Goal: Task Accomplishment & Management: Use online tool/utility

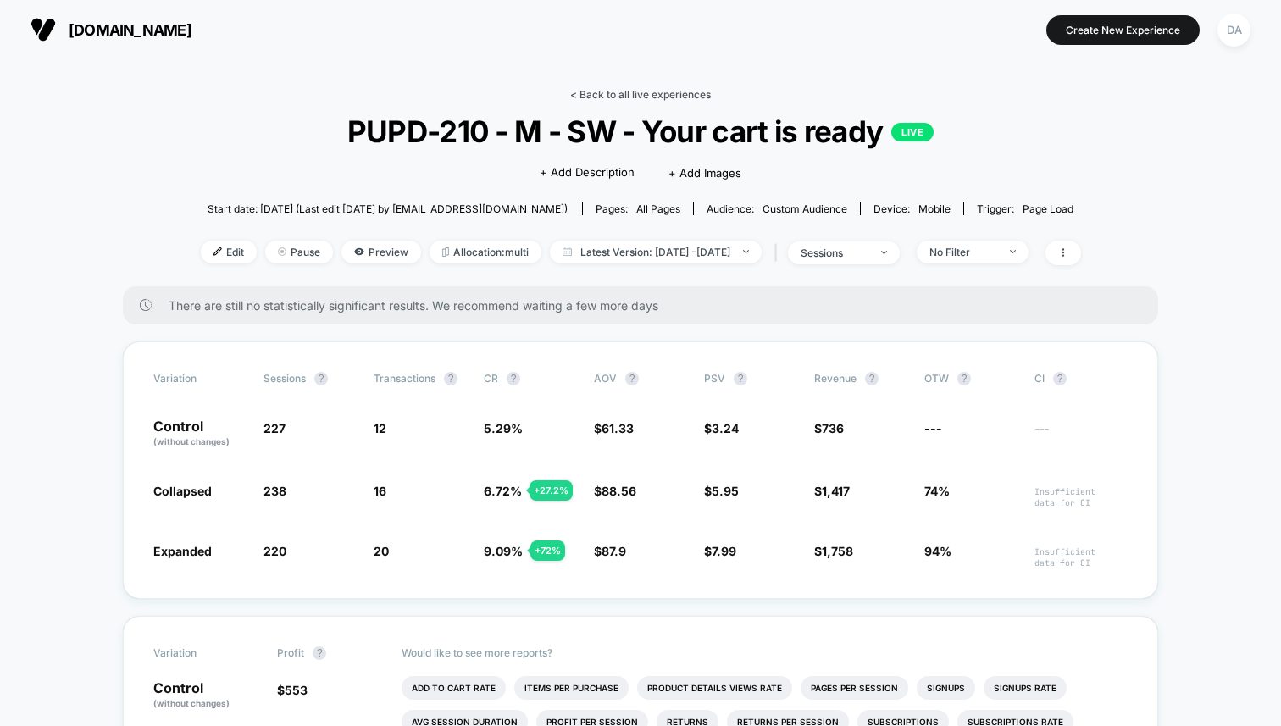
click at [629, 91] on link "< Back to all live experiences" at bounding box center [640, 94] width 141 height 13
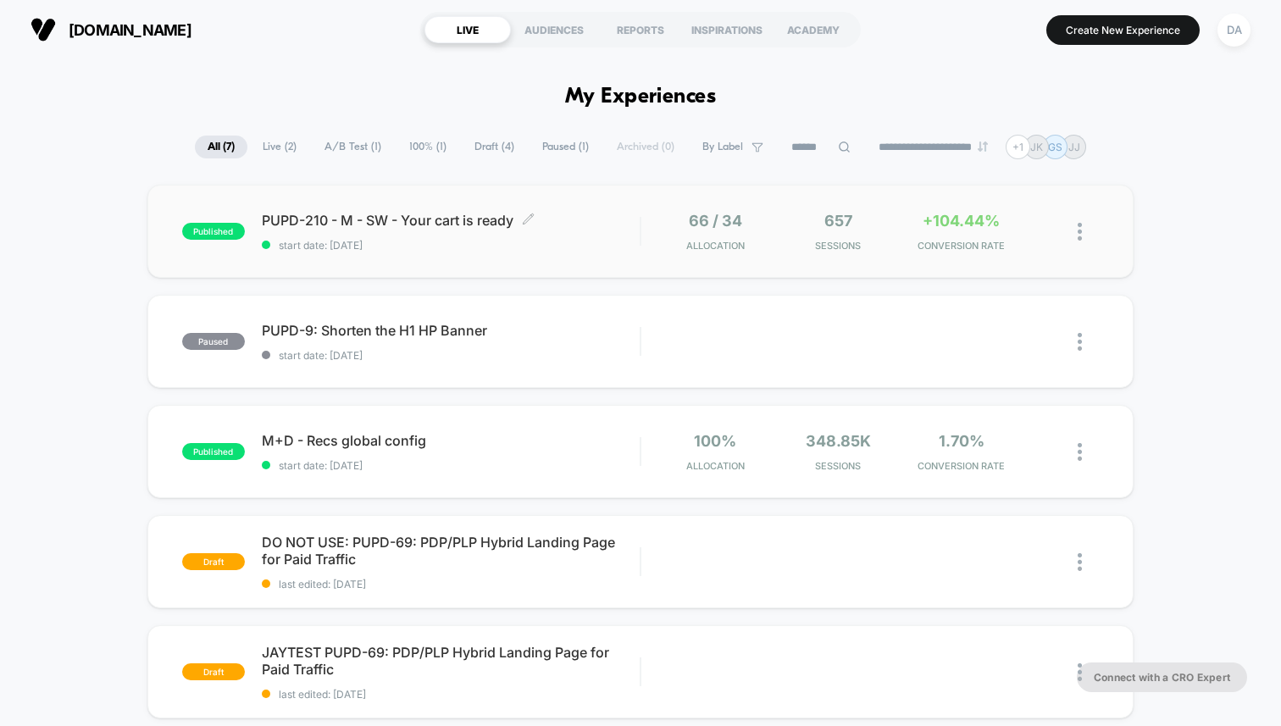
click at [418, 218] on span "PUPD-210 - M - SW - Your cart is ready Click to edit experience details" at bounding box center [451, 220] width 378 height 17
click at [1121, 36] on button "Create New Experience" at bounding box center [1122, 30] width 153 height 30
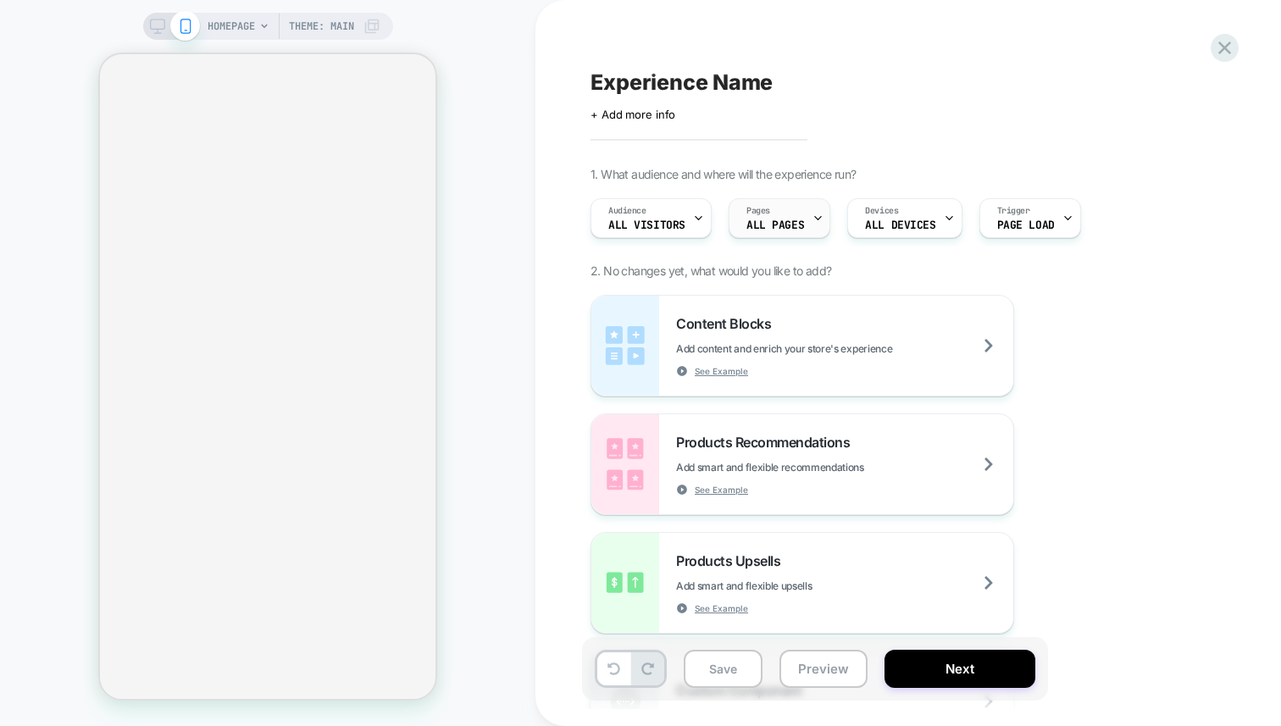
click at [746, 223] on span "ALL PAGES" at bounding box center [775, 225] width 58 height 12
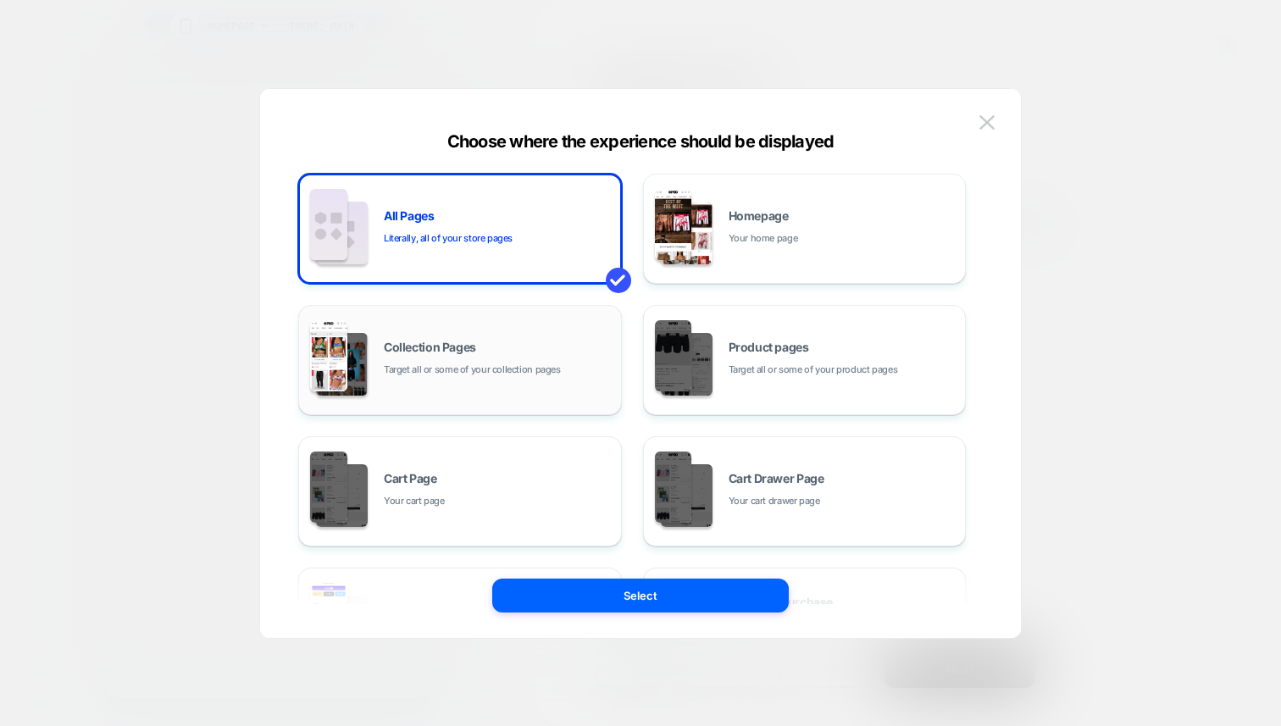
click at [492, 354] on div "Collection Pages Target all or some of your collection pages" at bounding box center [498, 359] width 229 height 36
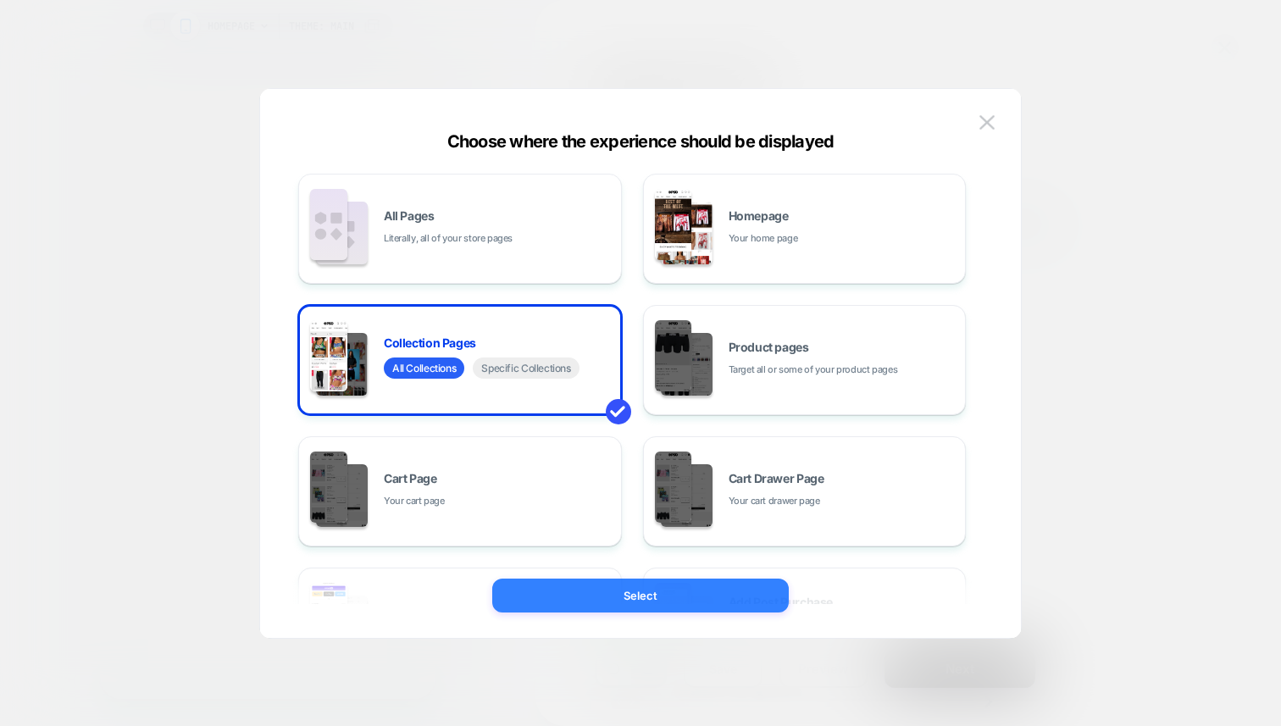
click at [589, 598] on button "Select" at bounding box center [640, 596] width 296 height 34
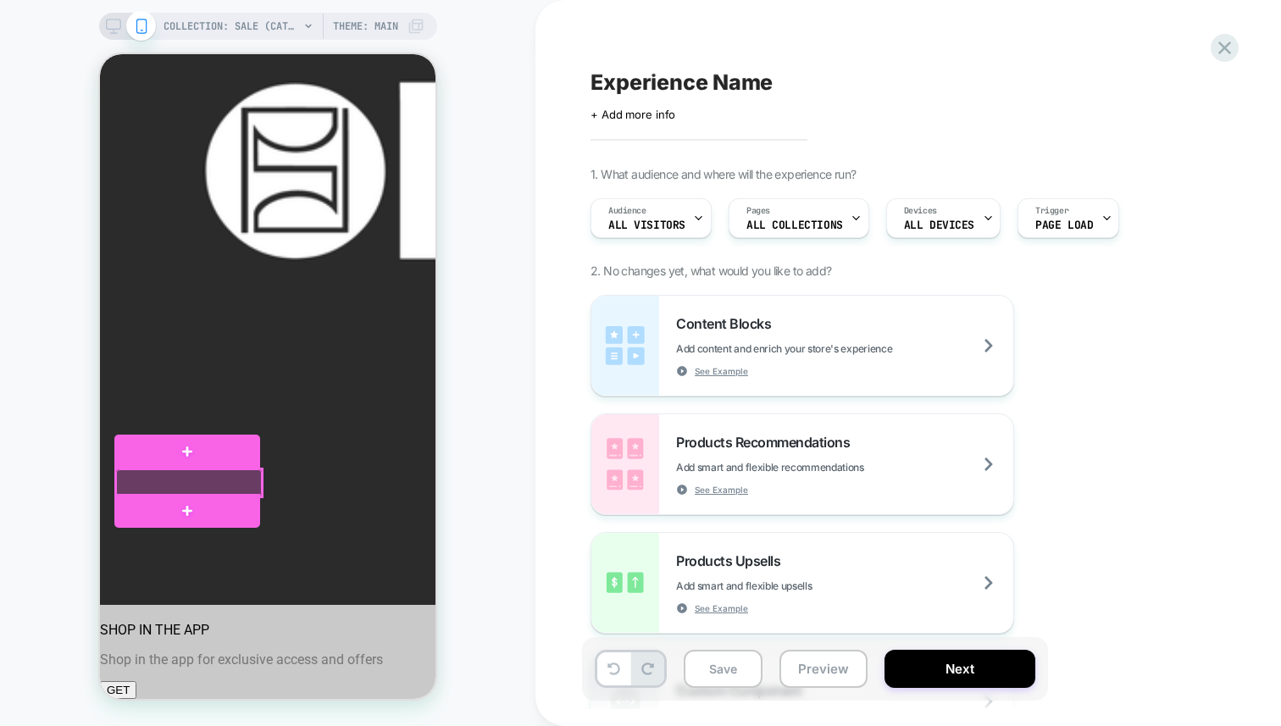
drag, startPoint x: 208, startPoint y: 484, endPoint x: 263, endPoint y: 492, distance: 56.5
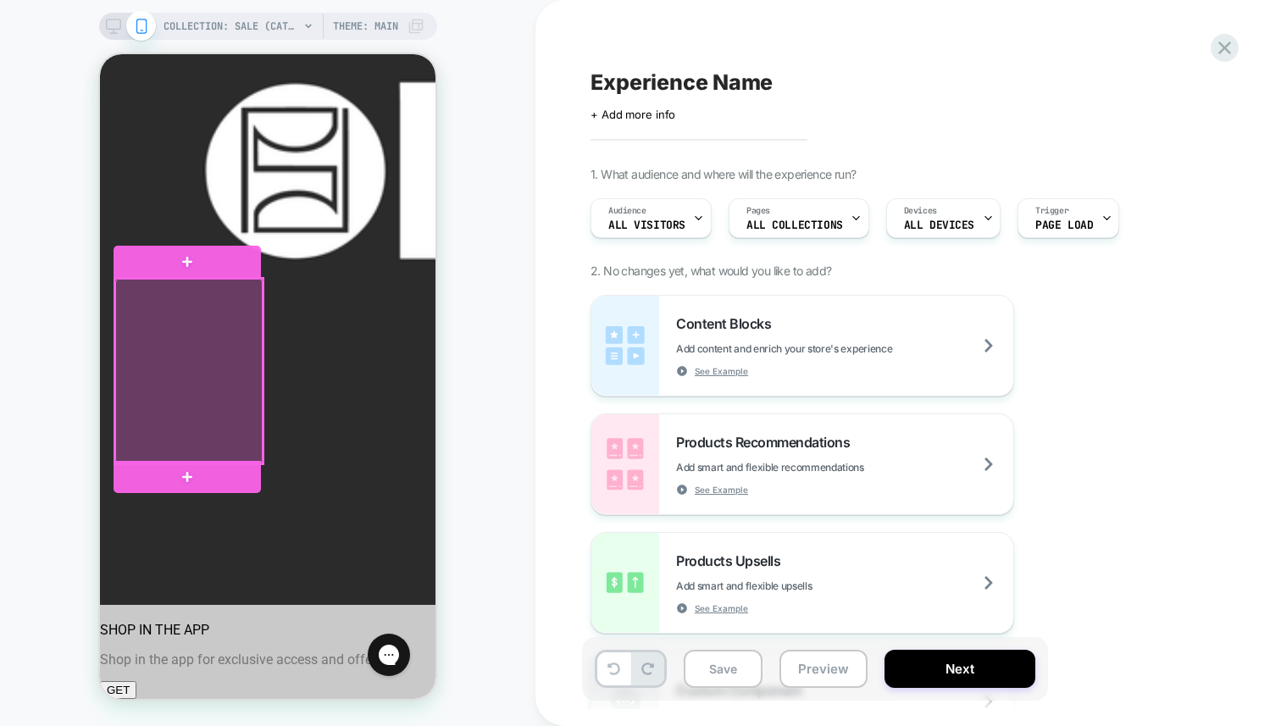
click at [238, 416] on div at bounding box center [188, 371] width 147 height 185
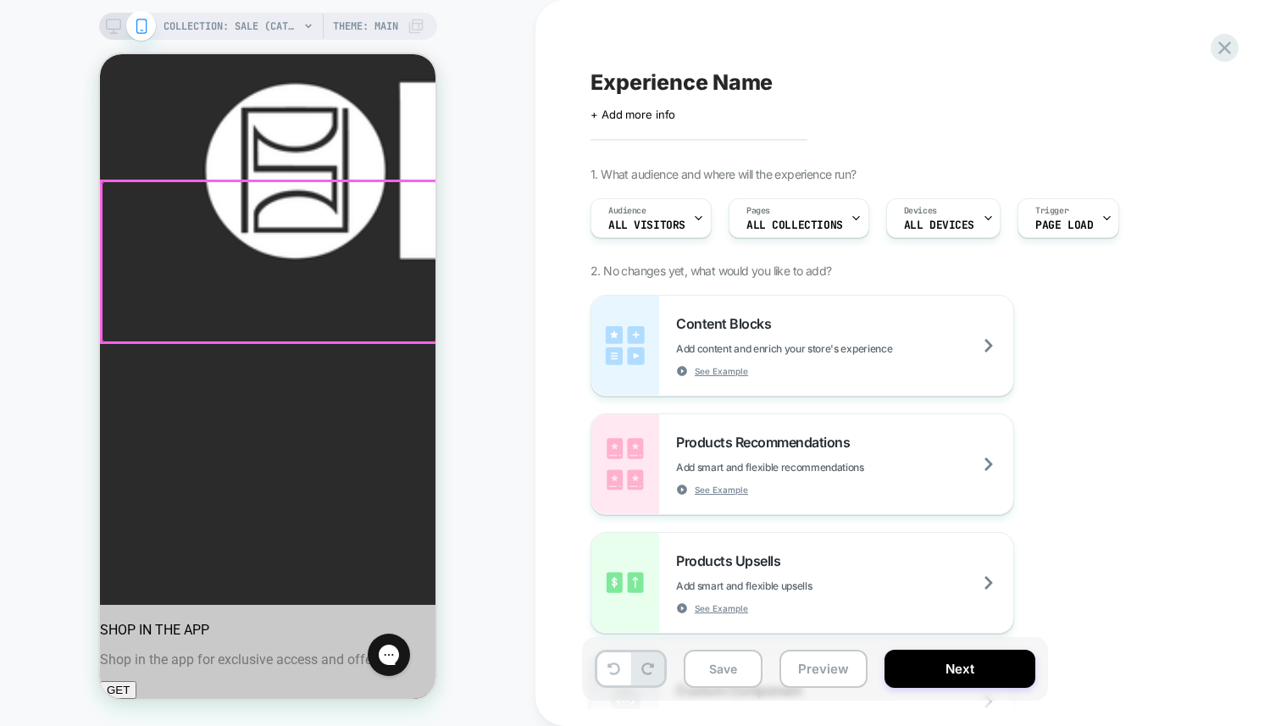
click at [291, 236] on div at bounding box center [269, 261] width 335 height 161
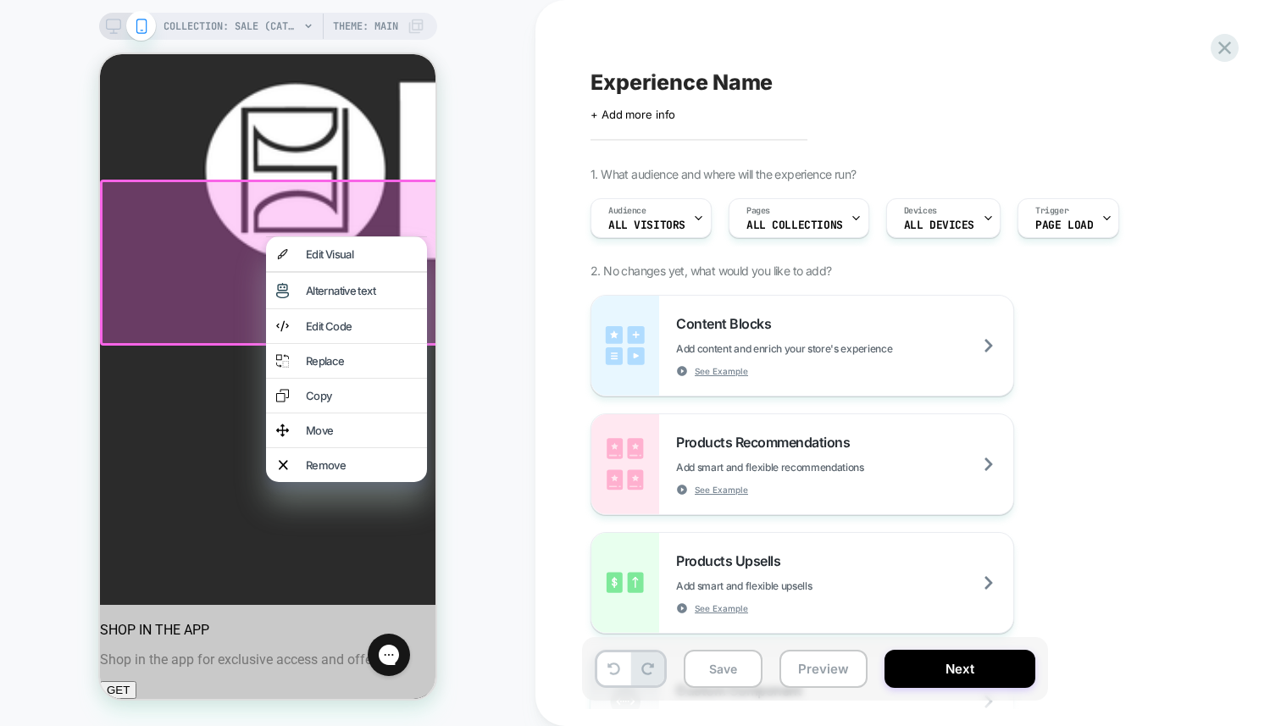
click at [541, 285] on div "Experience Name Click to edit experience details + Add more info 1. What audien…" at bounding box center [907, 363] width 745 height 726
click at [501, 220] on div "COLLECTION: Sale (Category) COLLECTION: Sale (Category) Theme: MAIN" at bounding box center [267, 363] width 535 height 692
click at [457, 328] on div "COLLECTION: Sale (Category) COLLECTION: Sale (Category) Theme: MAIN" at bounding box center [267, 363] width 535 height 692
click at [479, 477] on div "COLLECTION: Sale (Category) COLLECTION: Sale (Category) Theme: MAIN" at bounding box center [267, 363] width 535 height 692
click at [248, 324] on div at bounding box center [270, 263] width 341 height 166
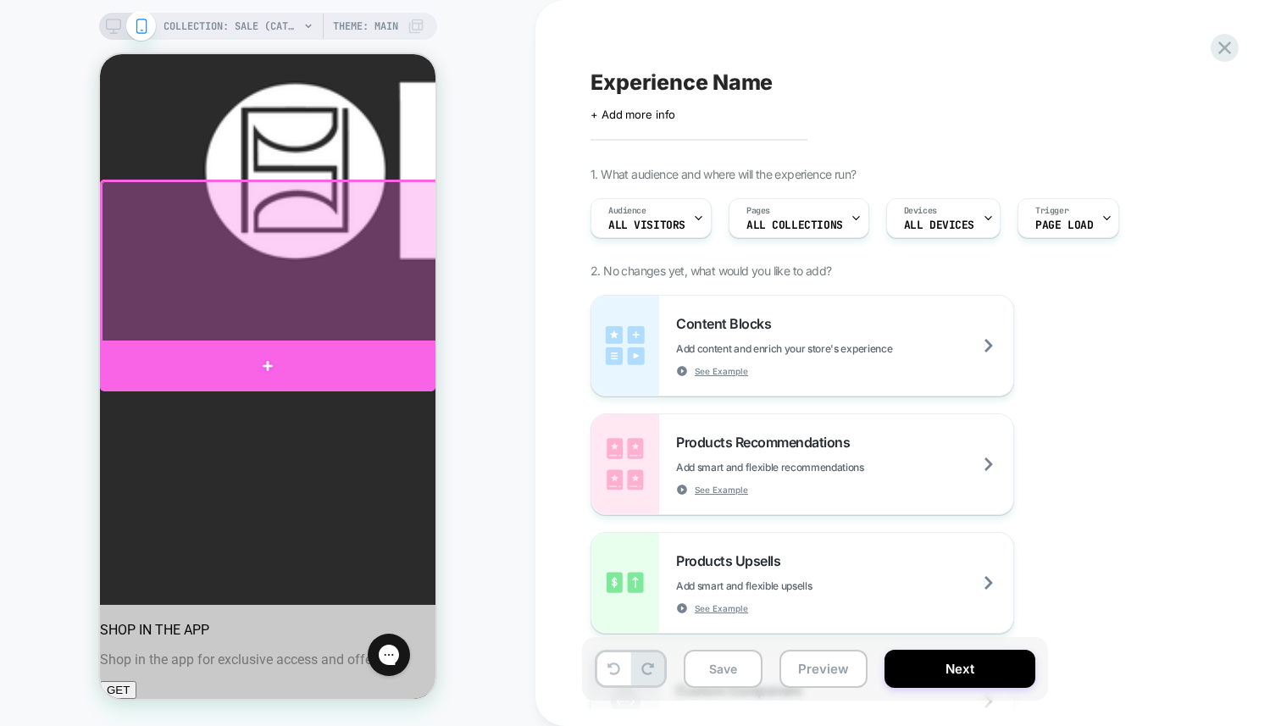
click at [284, 368] on div at bounding box center [267, 366] width 335 height 51
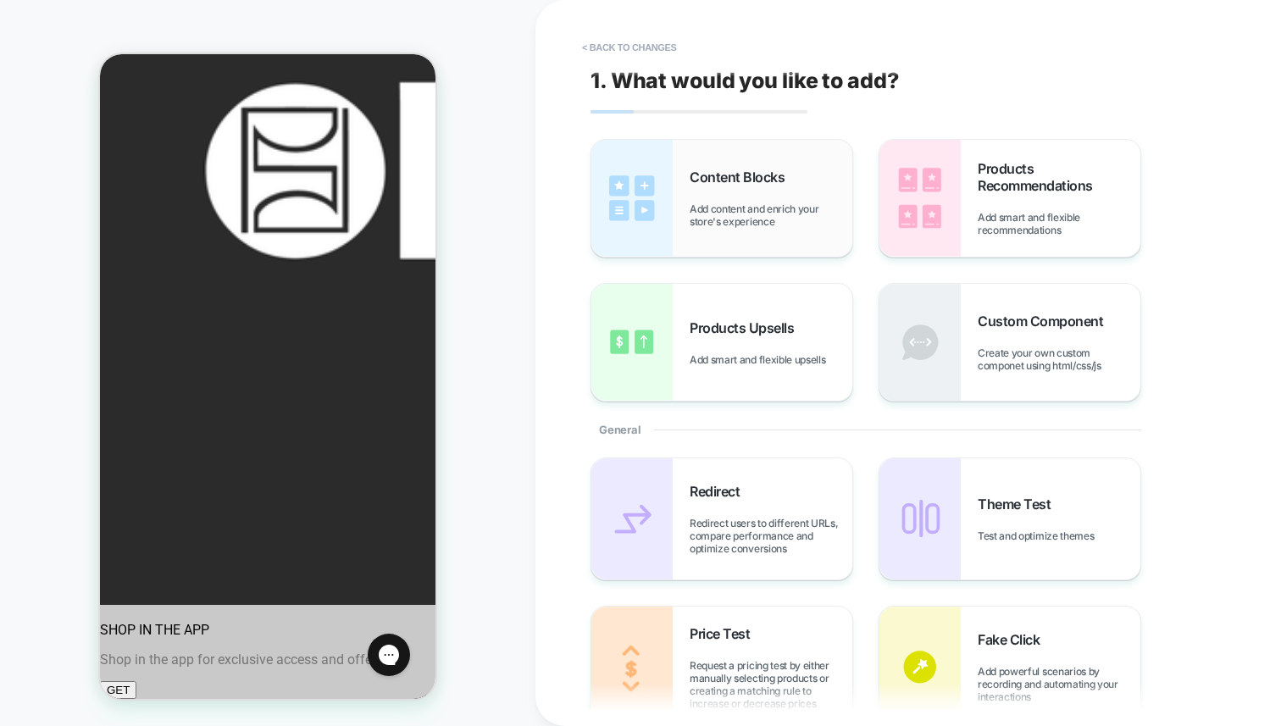
click at [787, 218] on span "Add content and enrich your store's experience" at bounding box center [770, 214] width 163 height 25
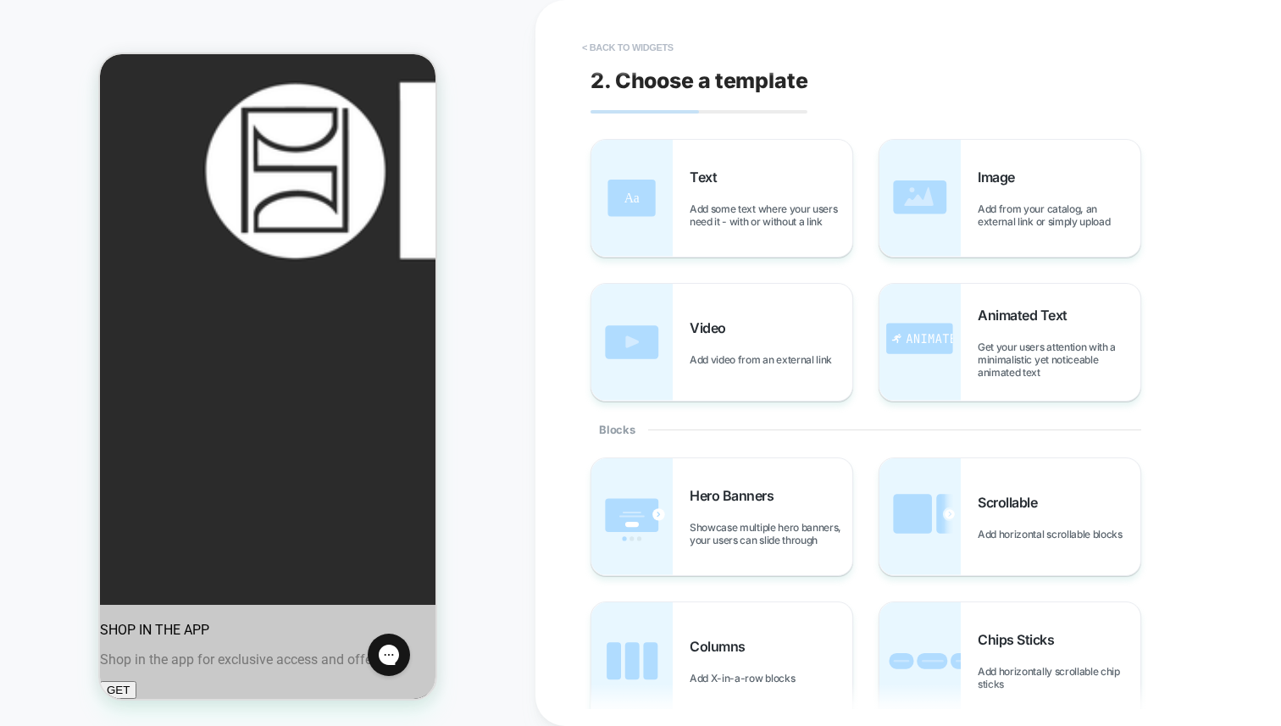
click at [585, 49] on button "< Back to widgets" at bounding box center [627, 47] width 108 height 27
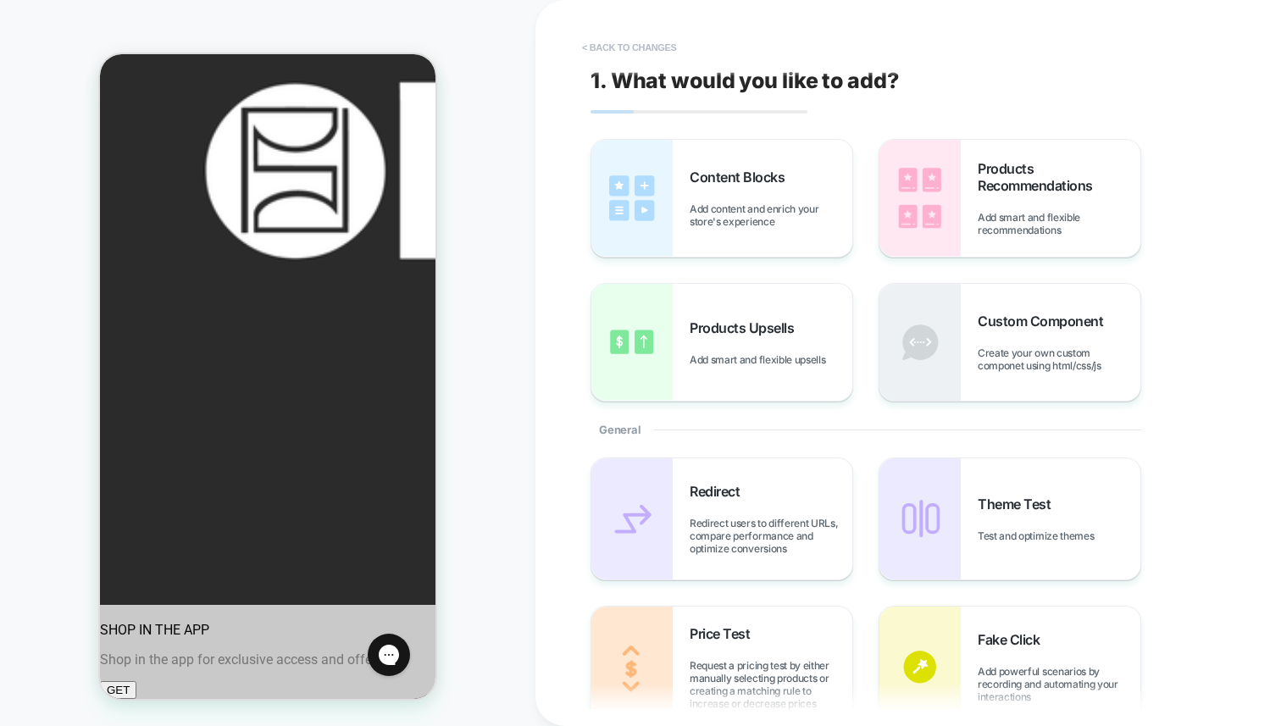
click at [584, 49] on button "< Back to changes" at bounding box center [629, 47] width 112 height 27
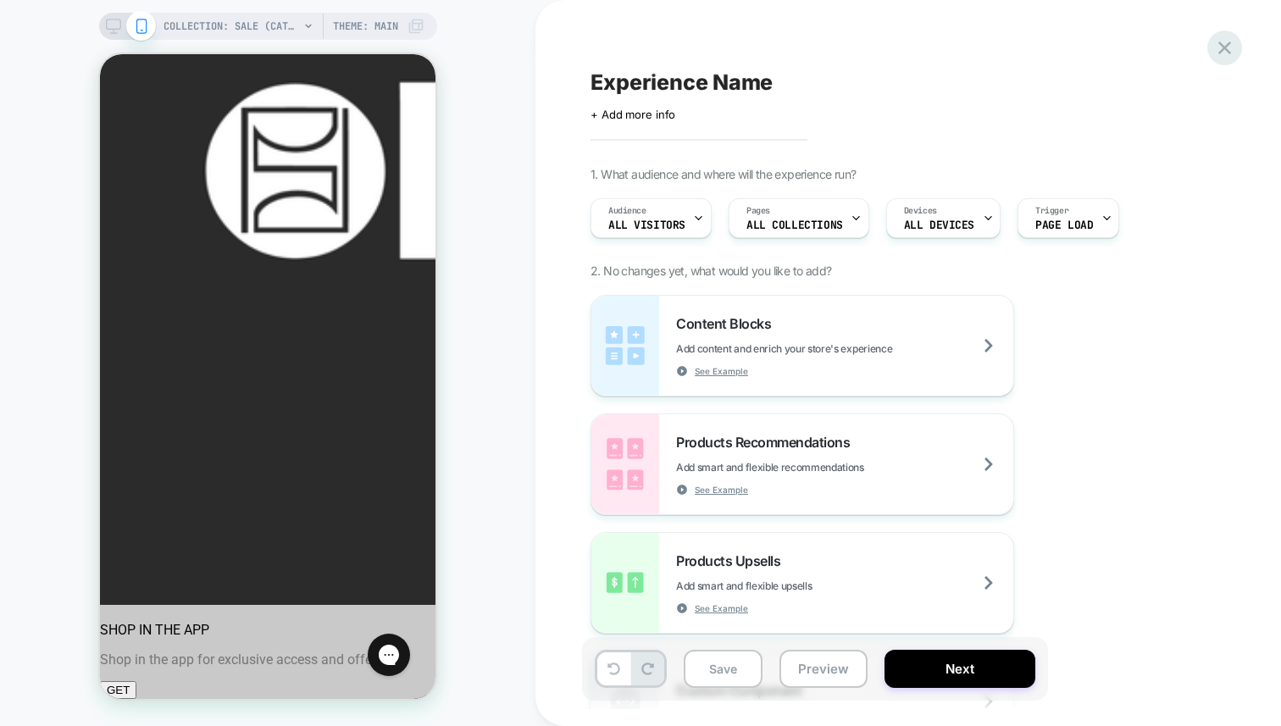
click at [1216, 49] on icon at bounding box center [1224, 47] width 23 height 23
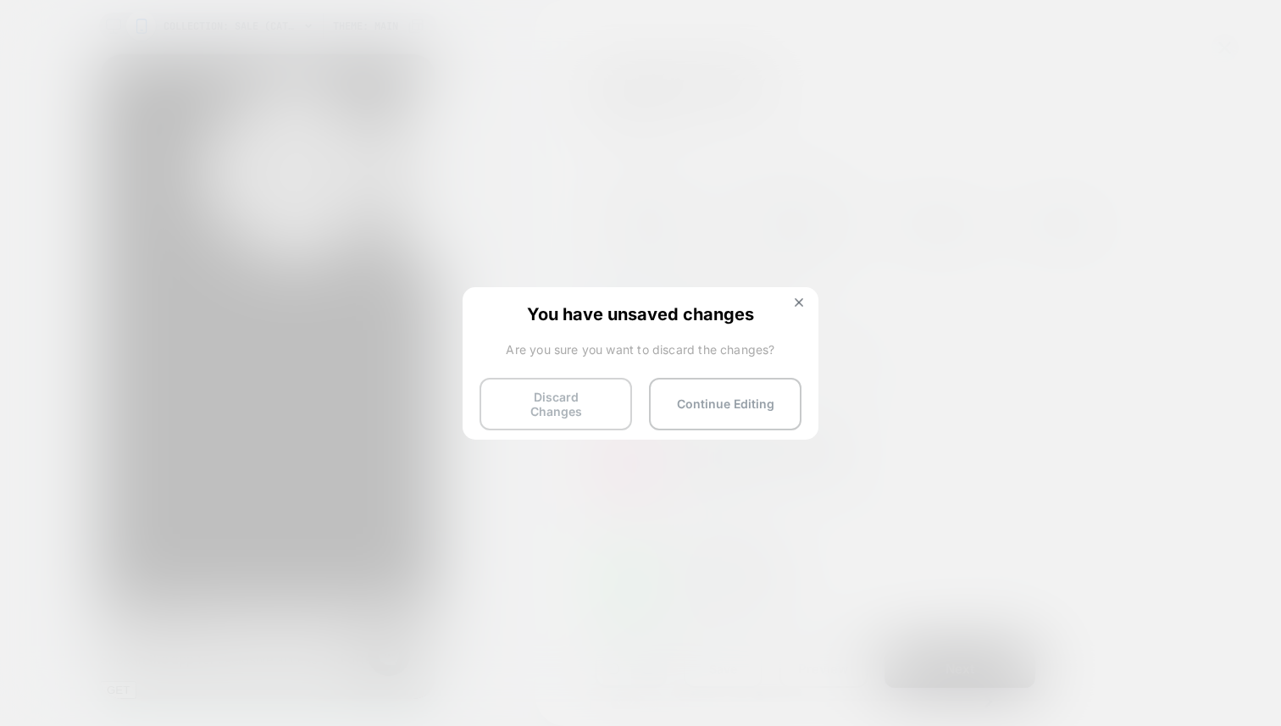
click at [595, 410] on button "Discard Changes" at bounding box center [555, 404] width 152 height 53
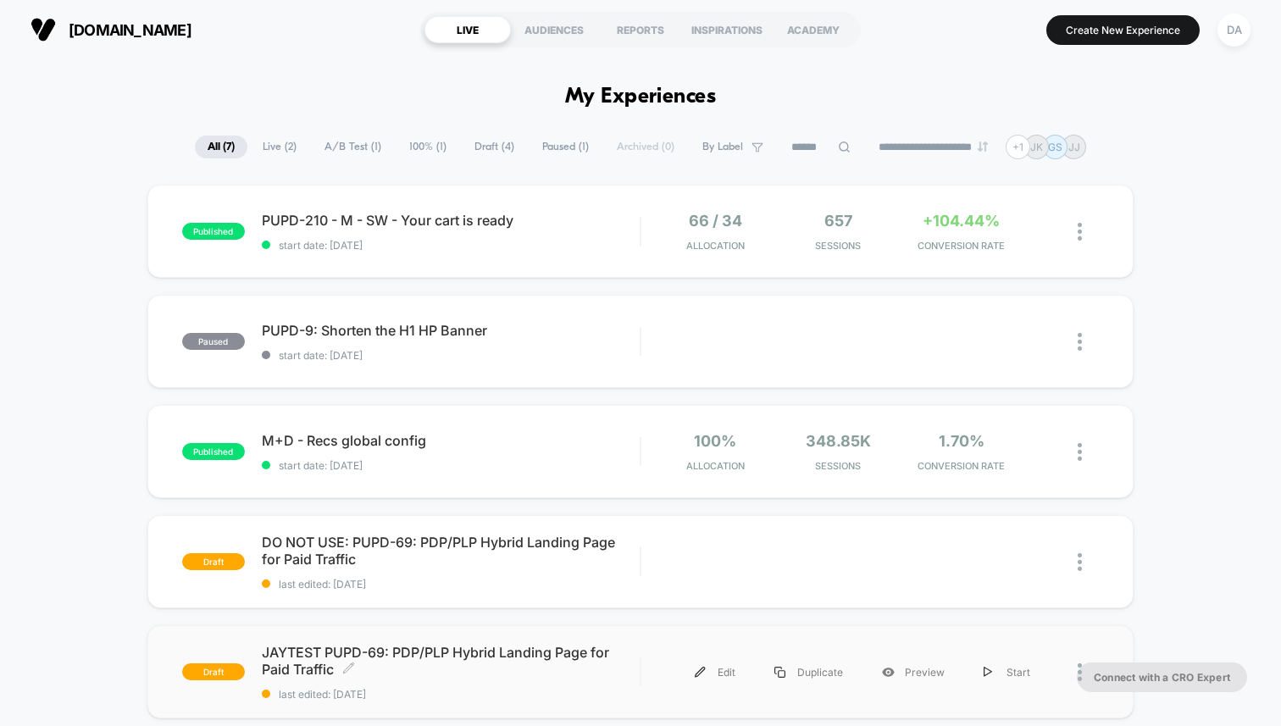
click at [361, 647] on span "JAYTEST PUPD-69: PDP/PLP Hybrid Landing Page for Paid Traffic Click to edit exp…" at bounding box center [451, 661] width 378 height 34
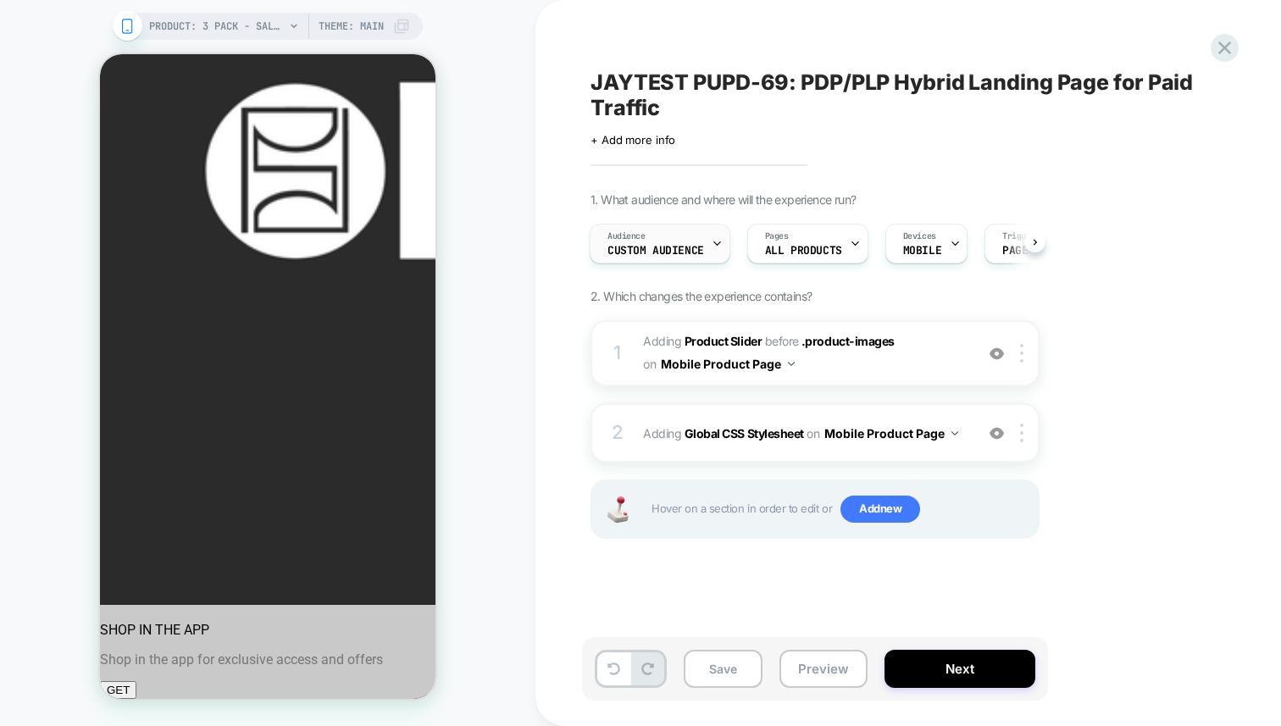
click at [638, 246] on span "Custom Audience" at bounding box center [655, 251] width 97 height 12
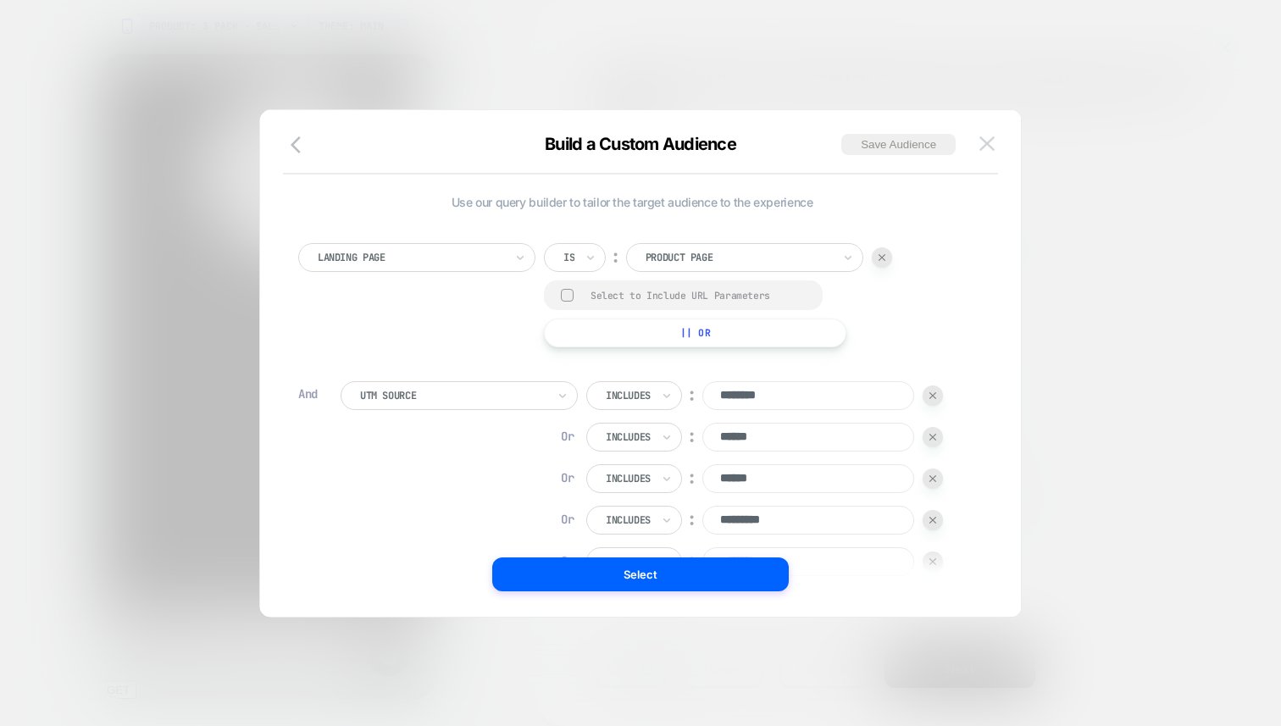
click at [984, 144] on img at bounding box center [986, 143] width 15 height 14
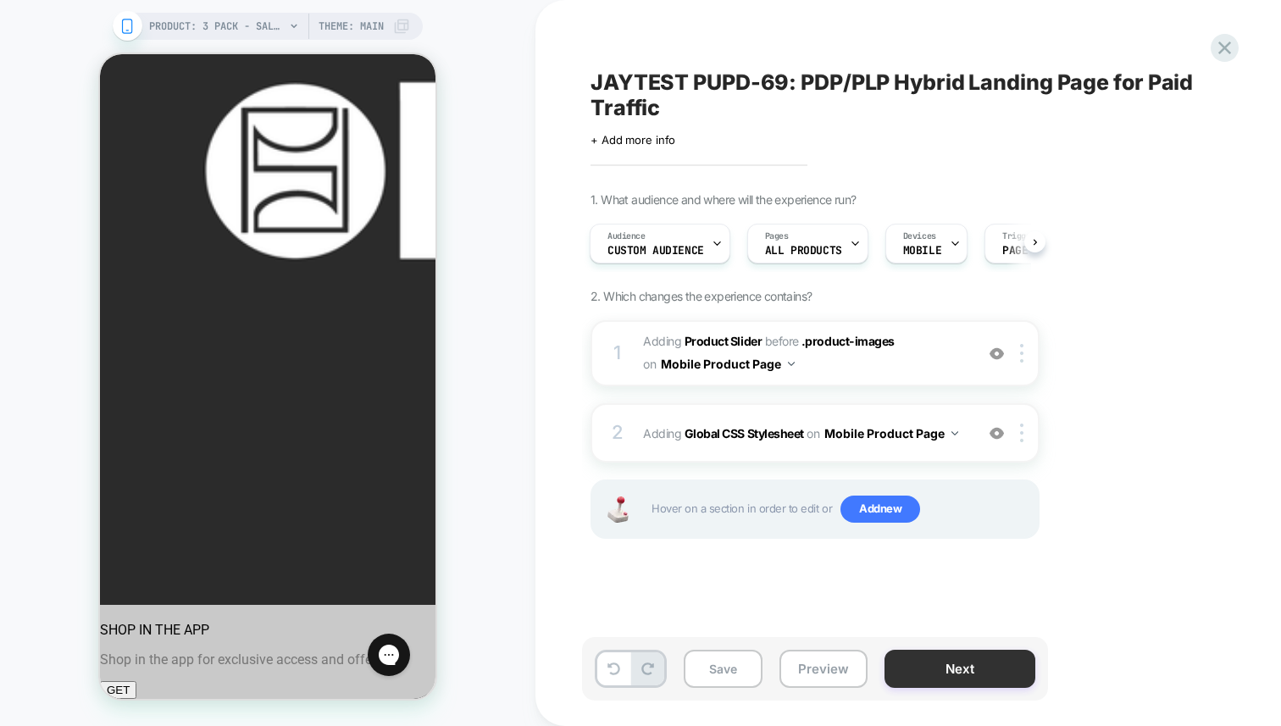
click at [947, 684] on button "Next" at bounding box center [959, 669] width 151 height 38
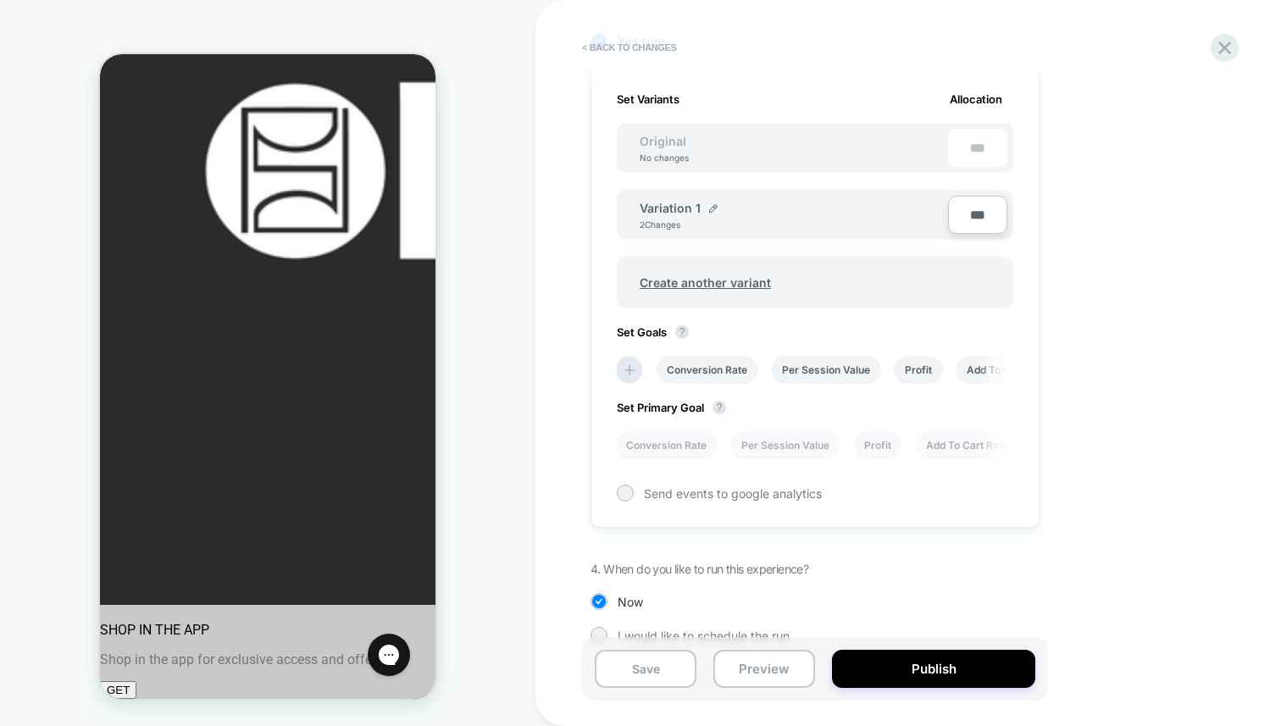
scroll to position [520, 0]
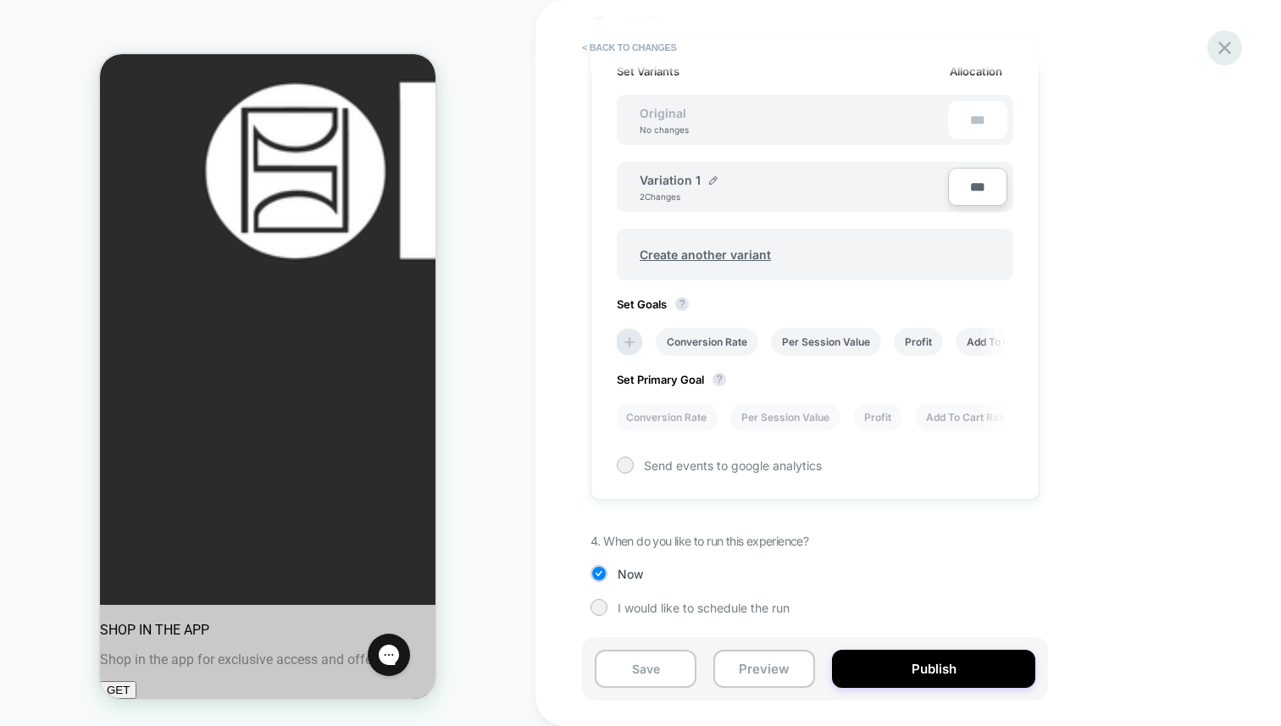
click at [1220, 50] on icon at bounding box center [1224, 47] width 23 height 23
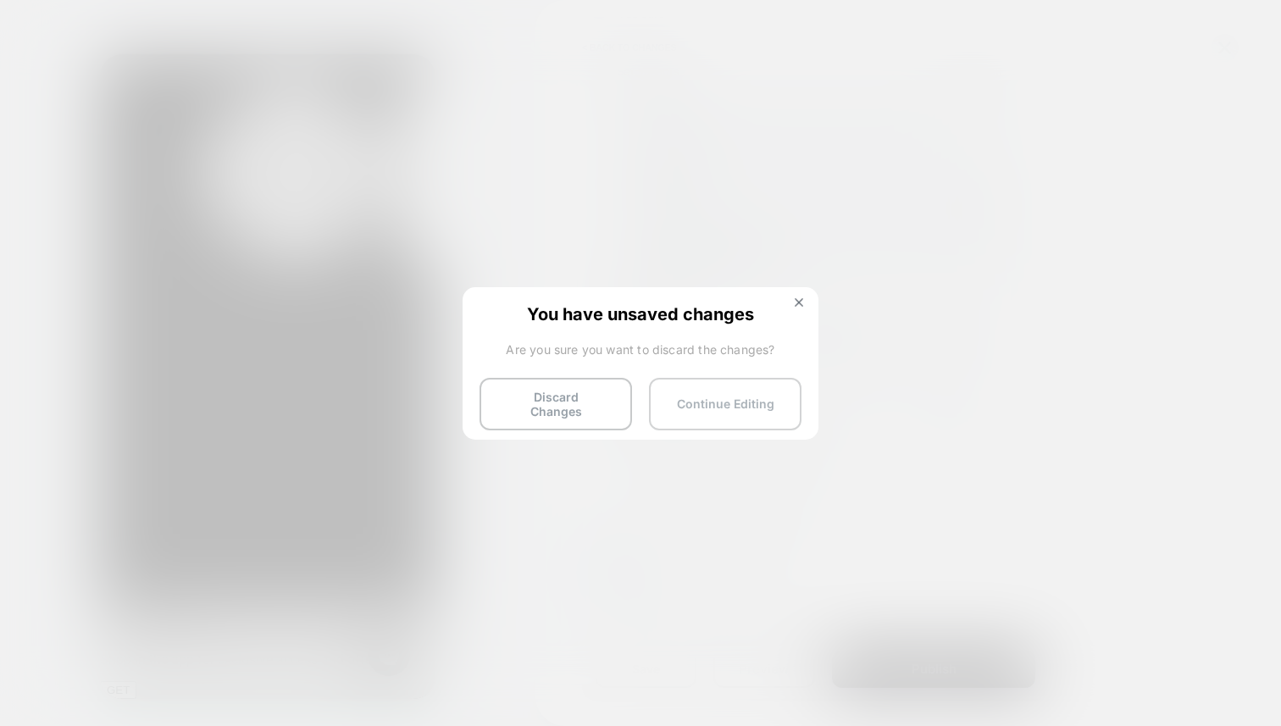
click at [734, 403] on button "Continue Editing" at bounding box center [725, 404] width 152 height 53
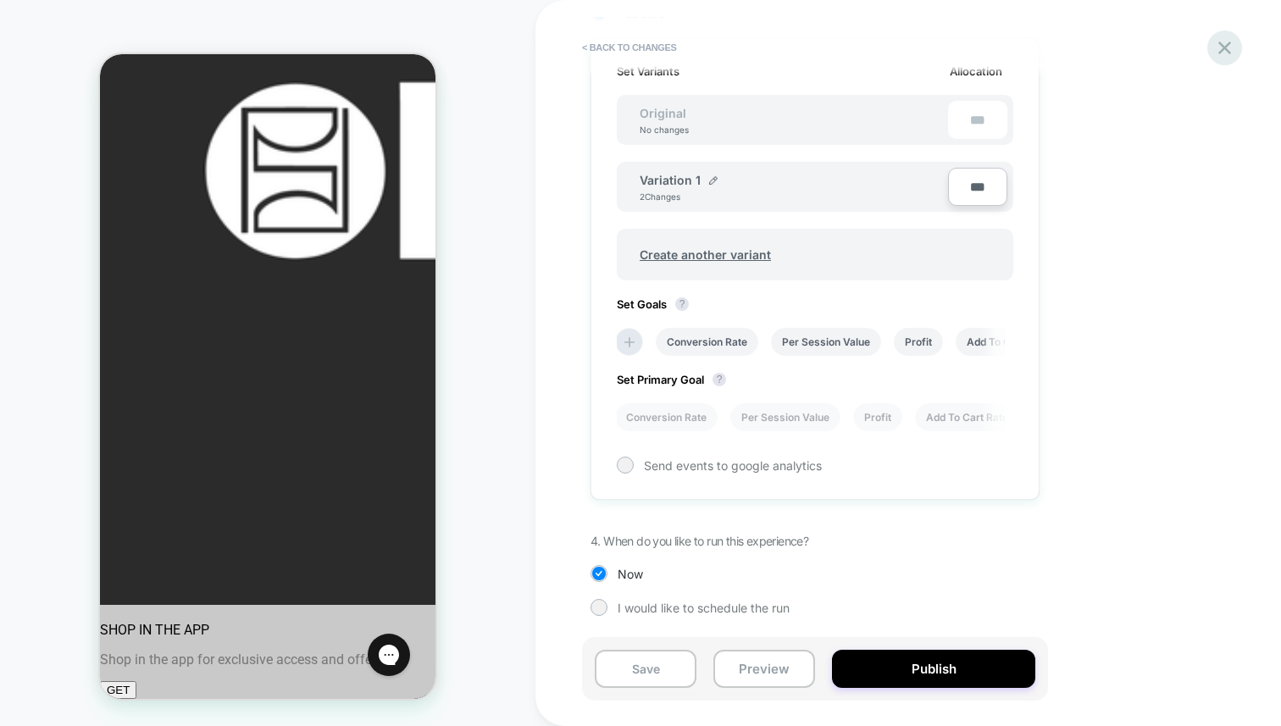
click at [1232, 57] on icon at bounding box center [1224, 47] width 23 height 23
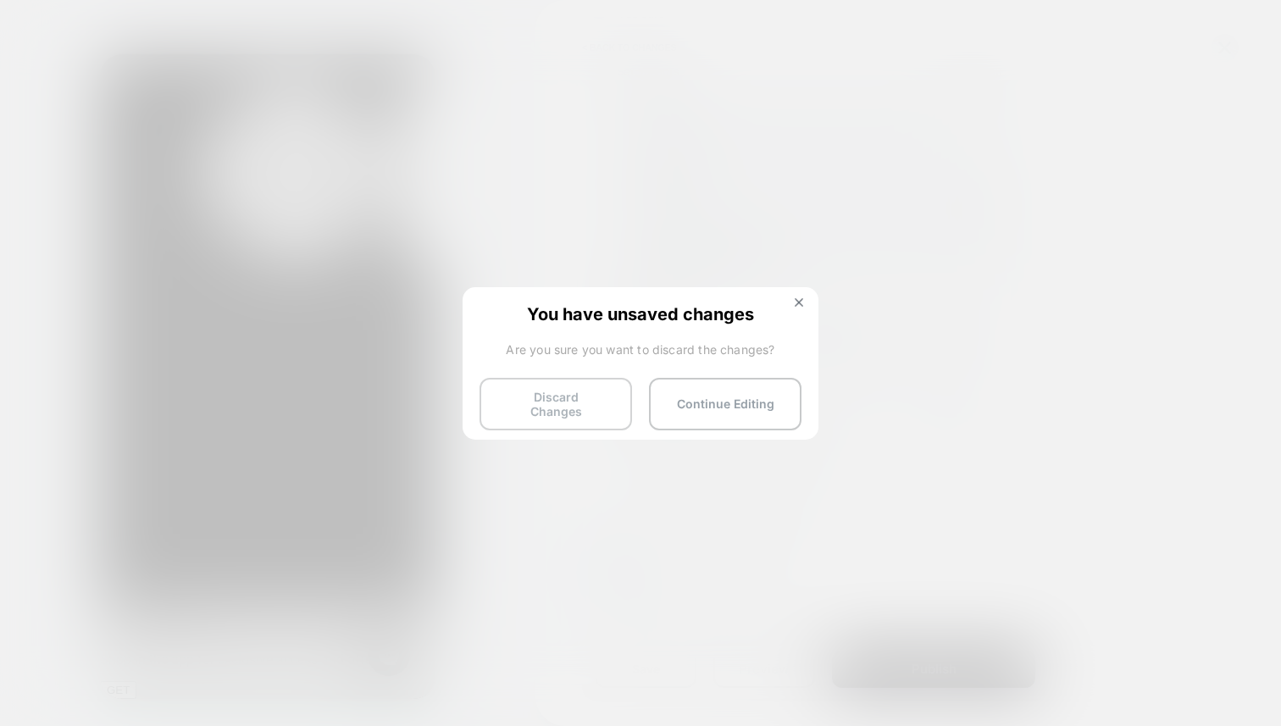
click at [551, 414] on button "Discard Changes" at bounding box center [555, 404] width 152 height 53
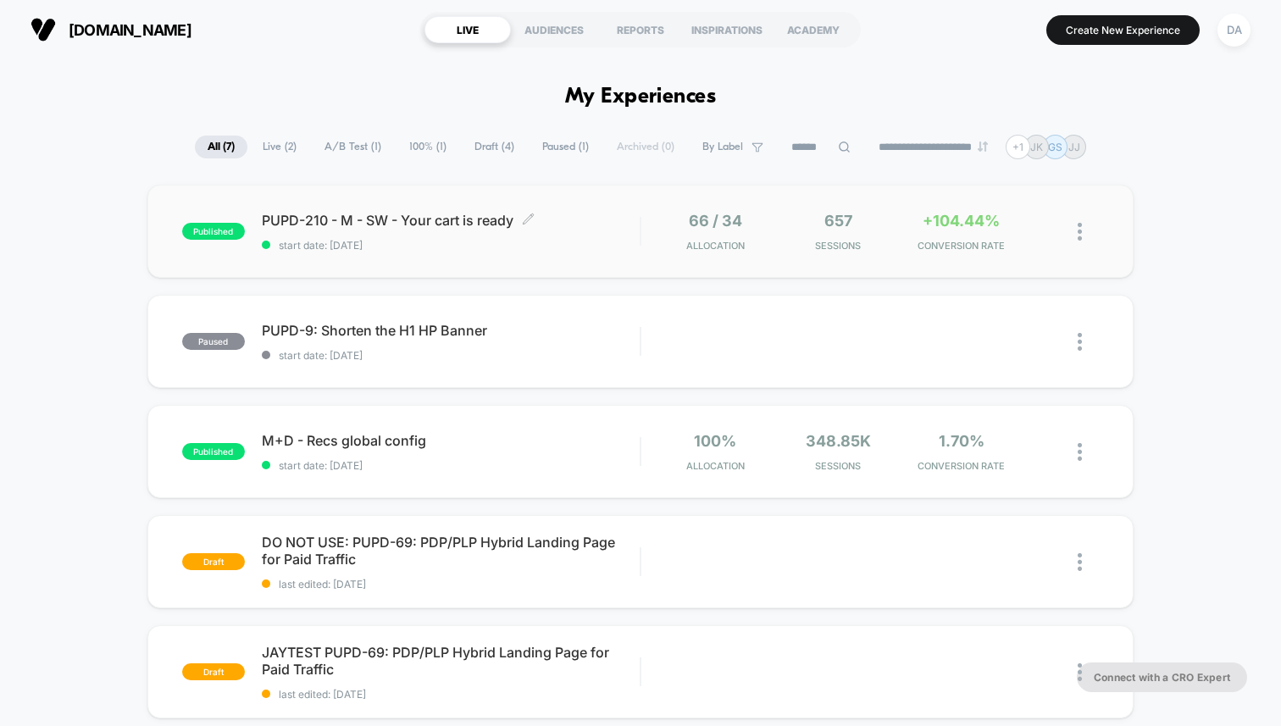
click at [352, 229] on div "PUPD-210 - M - SW - Your cart is ready Click to edit experience details Click t…" at bounding box center [451, 232] width 378 height 40
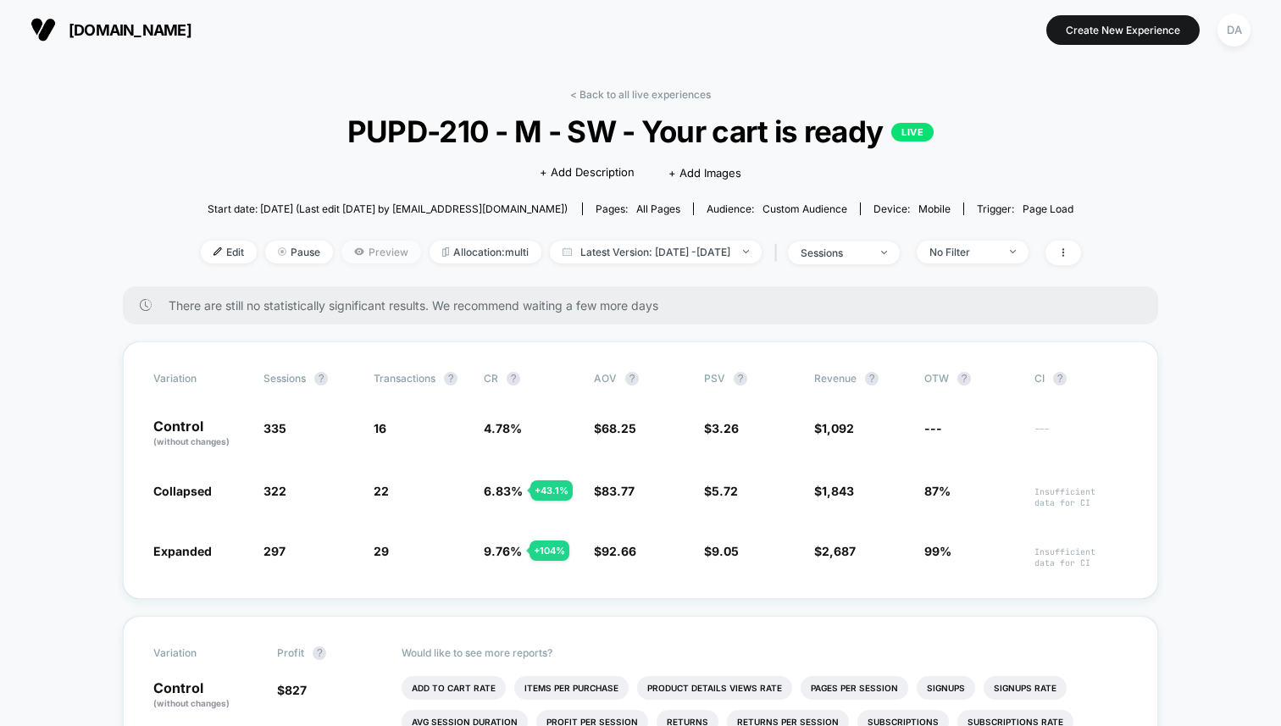
click at [341, 249] on span "Preview" at bounding box center [381, 252] width 80 height 23
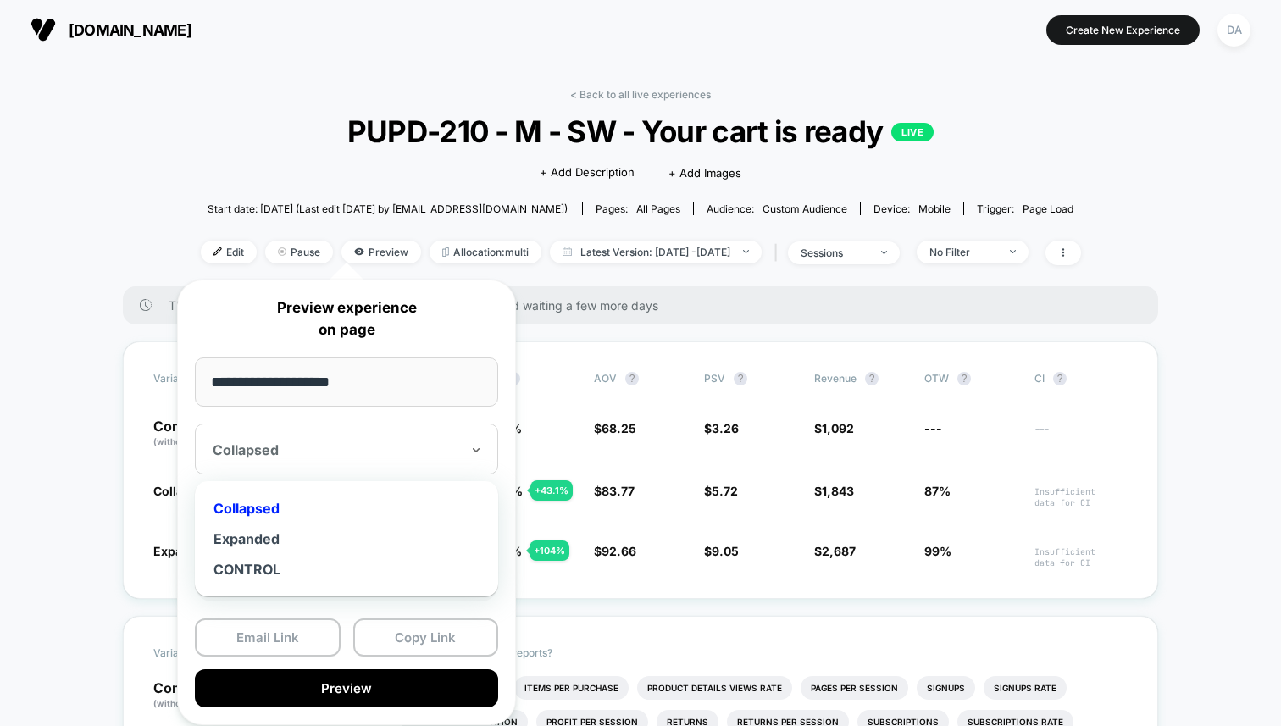
click at [365, 425] on div "Collapsed" at bounding box center [346, 449] width 303 height 51
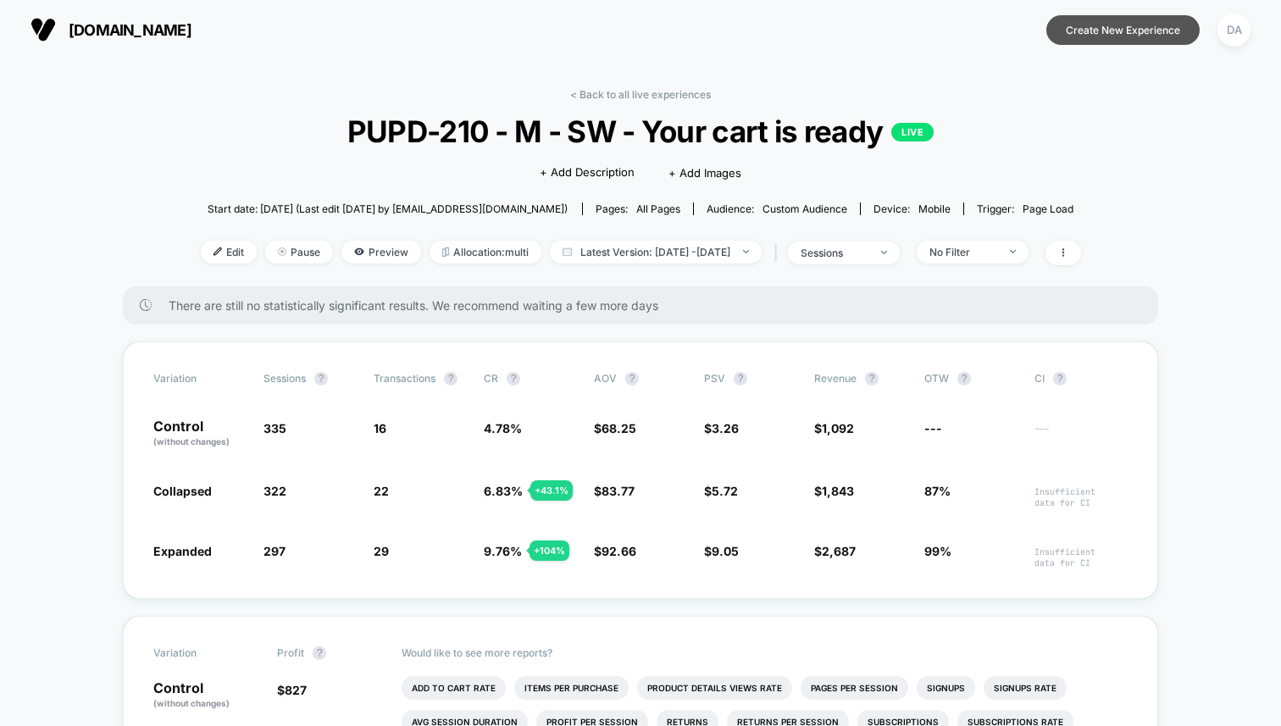
click at [1141, 28] on button "Create New Experience" at bounding box center [1122, 30] width 153 height 30
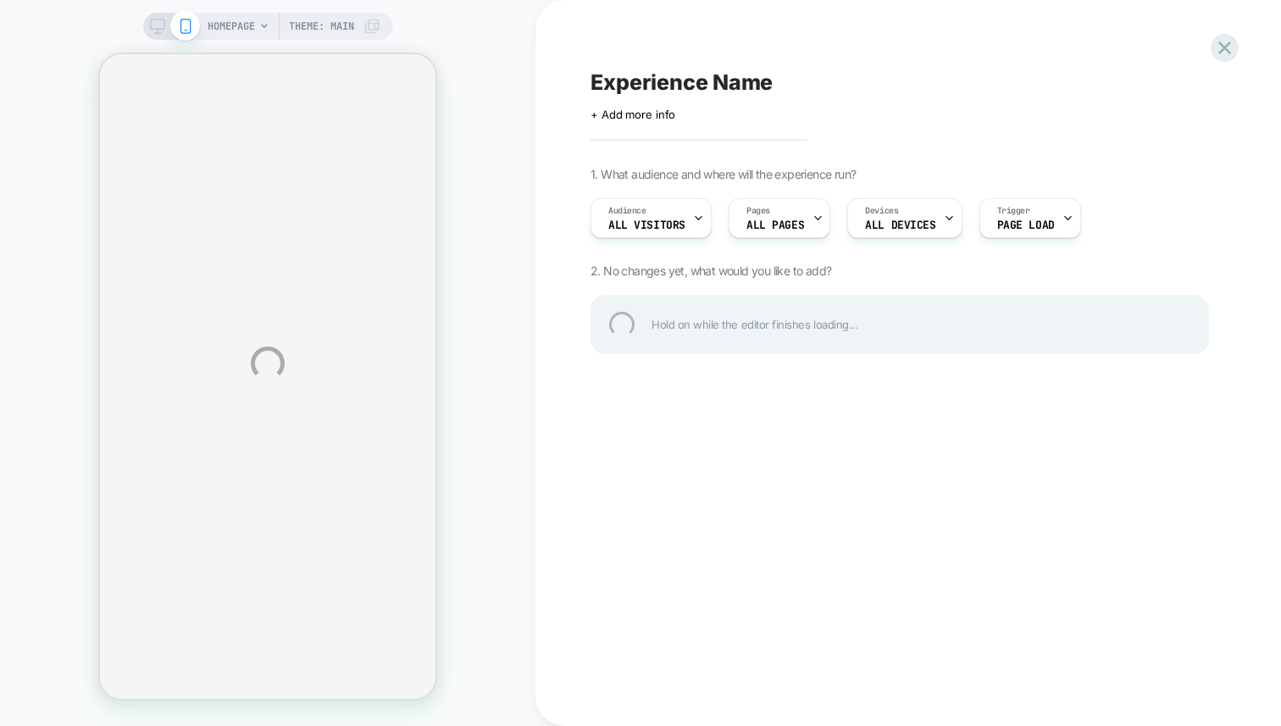
click at [160, 36] on div "HOMEPAGE Theme: MAIN Experience Name Click to edit experience details + Add mor…" at bounding box center [640, 363] width 1281 height 726
click at [151, 28] on div "HOMEPAGE Theme: MAIN Experience Name Click to edit experience details + Add mor…" at bounding box center [640, 363] width 1281 height 726
click at [154, 27] on div "HOMEPAGE Theme: MAIN Experience Name Click to edit experience details + Add mor…" at bounding box center [640, 363] width 1281 height 726
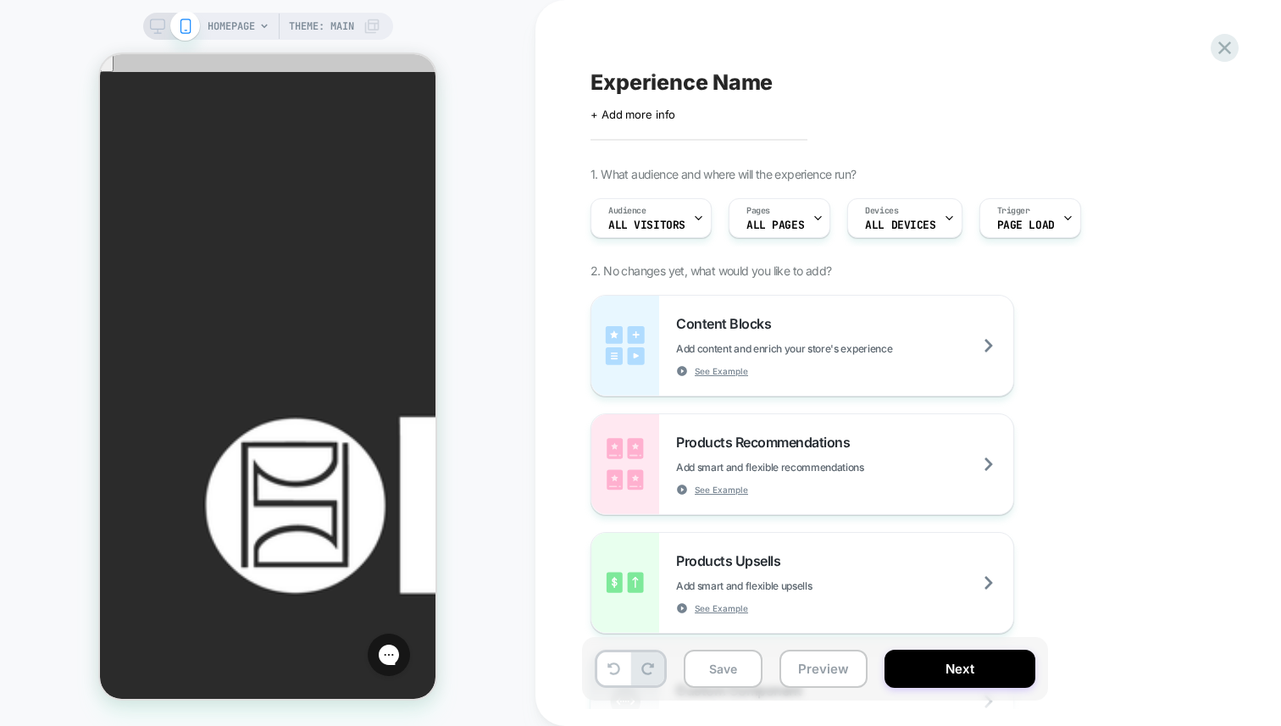
click at [159, 23] on icon at bounding box center [157, 26] width 15 height 15
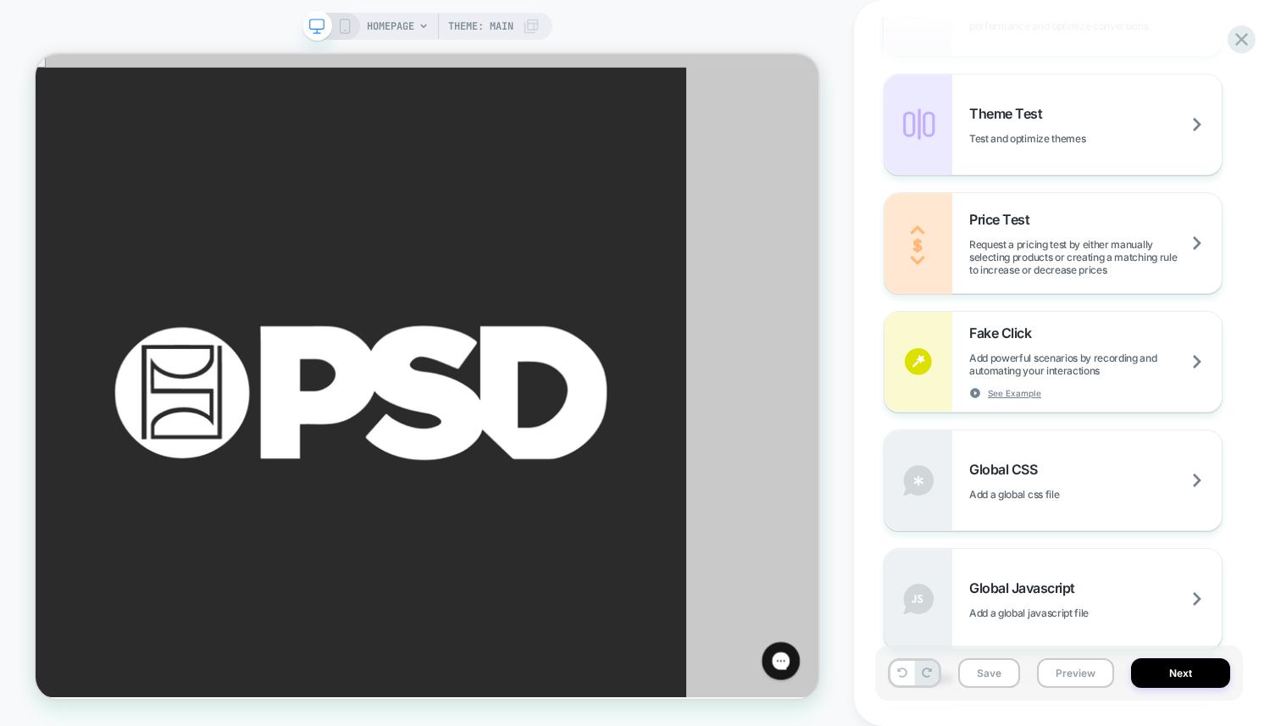
scroll to position [1043, 0]
